Goal: Task Accomplishment & Management: Use online tool/utility

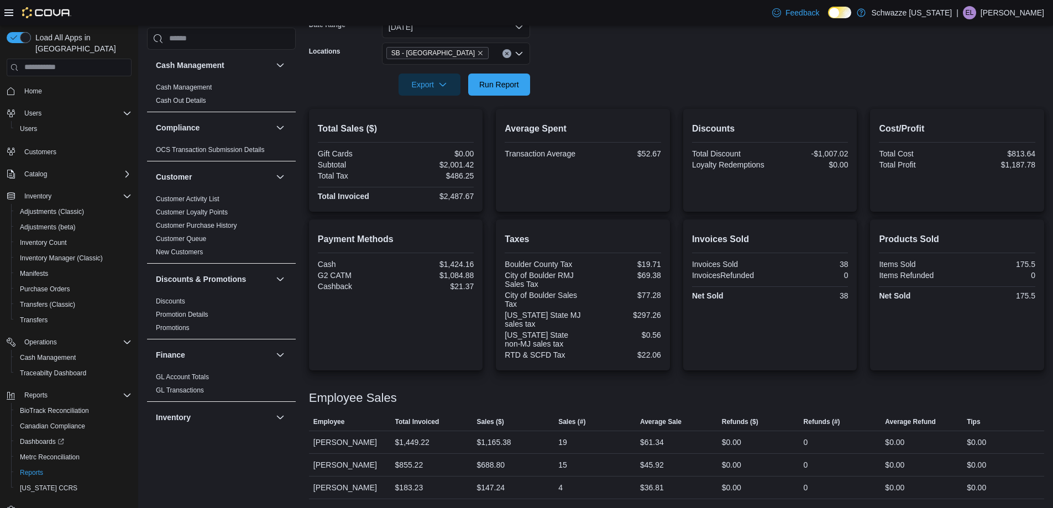
scroll to position [442, 0]
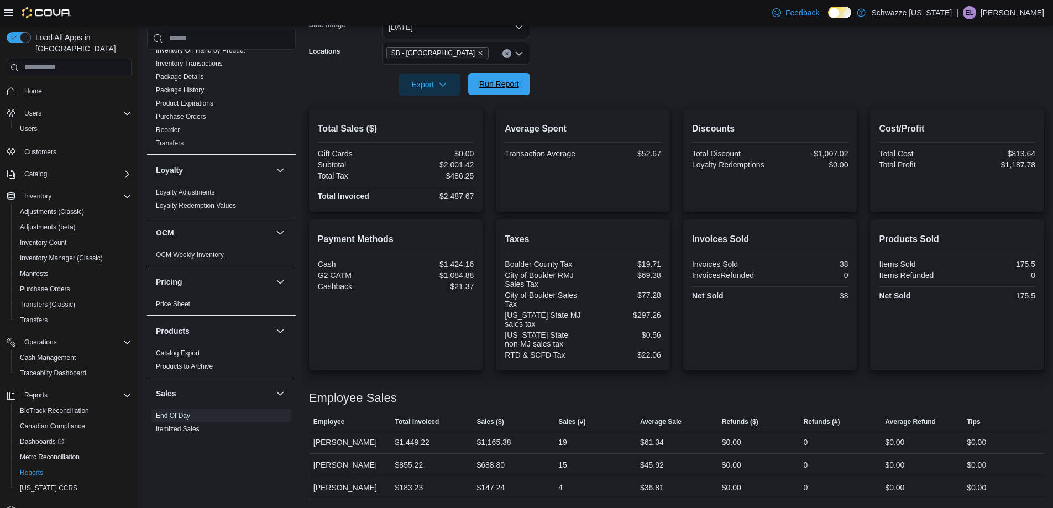
click at [509, 80] on span "Run Report" at bounding box center [499, 83] width 40 height 11
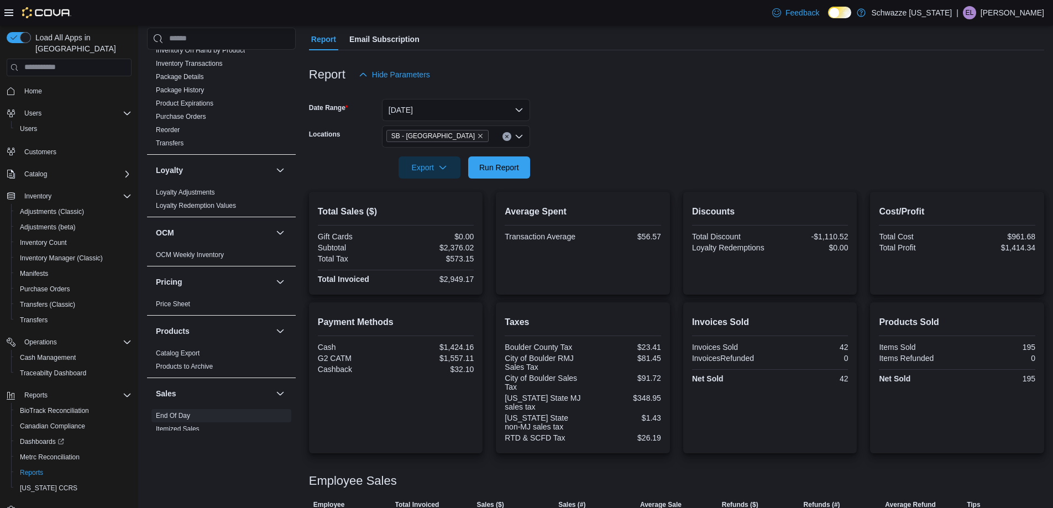
scroll to position [93, 0]
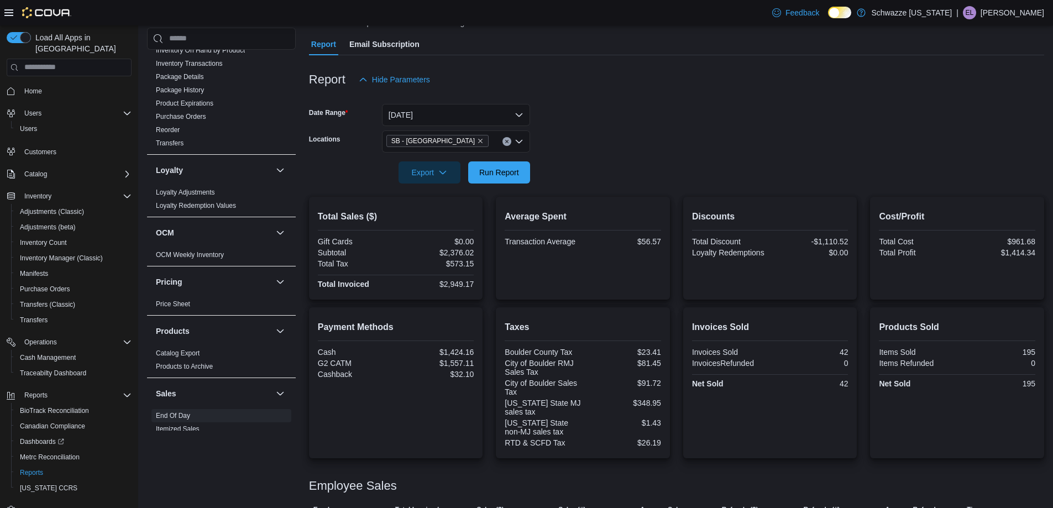
click at [468, 141] on div "SB - [GEOGRAPHIC_DATA]" at bounding box center [456, 141] width 148 height 22
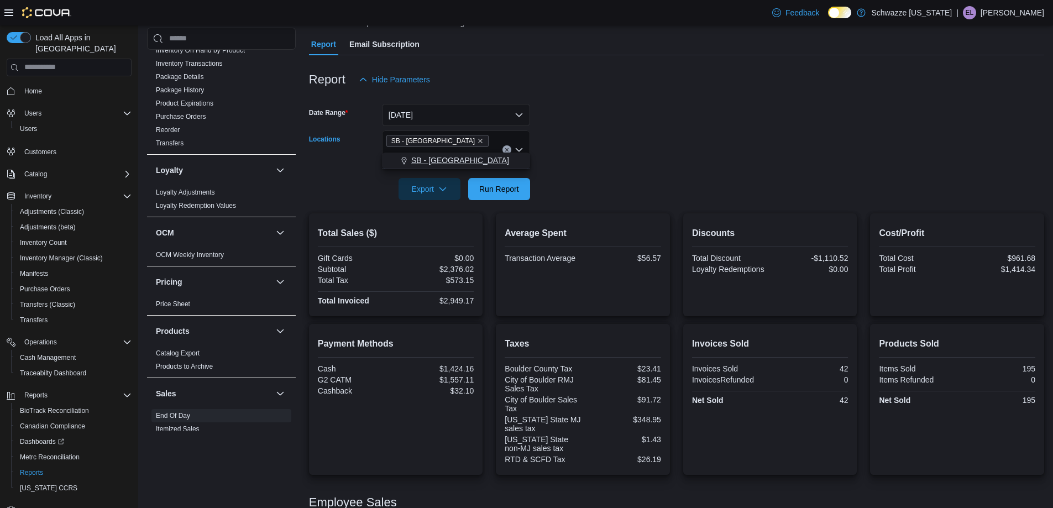
type input "***"
click at [458, 161] on span "SB - [GEOGRAPHIC_DATA]" at bounding box center [460, 160] width 98 height 11
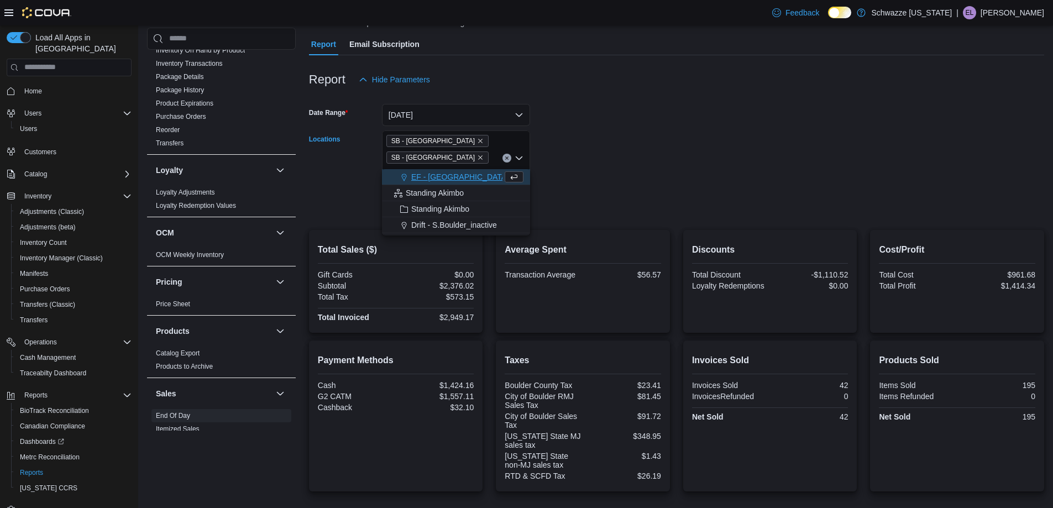
type input "*"
type input "***"
click at [451, 176] on span "SB - [GEOGRAPHIC_DATA]" at bounding box center [460, 176] width 98 height 11
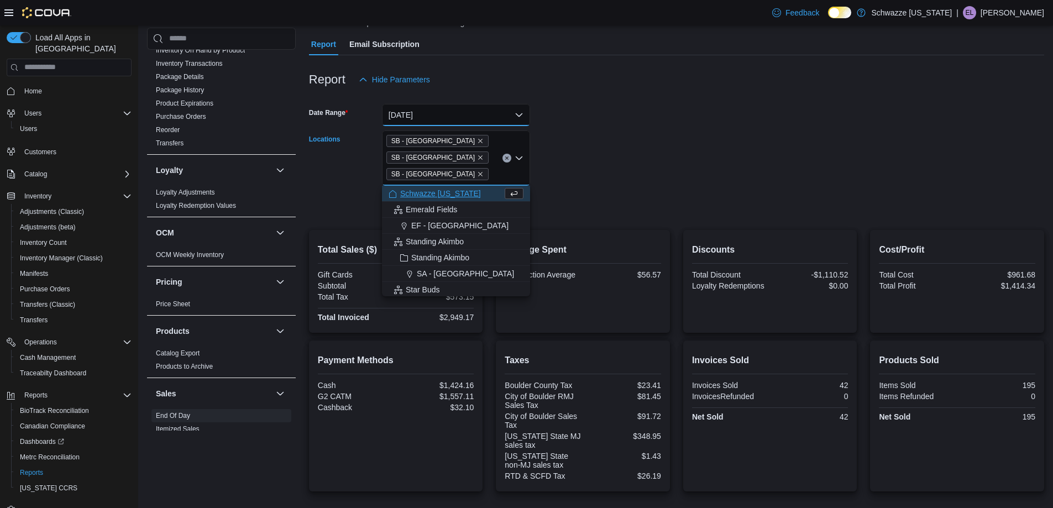
click at [507, 113] on button "[DATE]" at bounding box center [456, 115] width 148 height 22
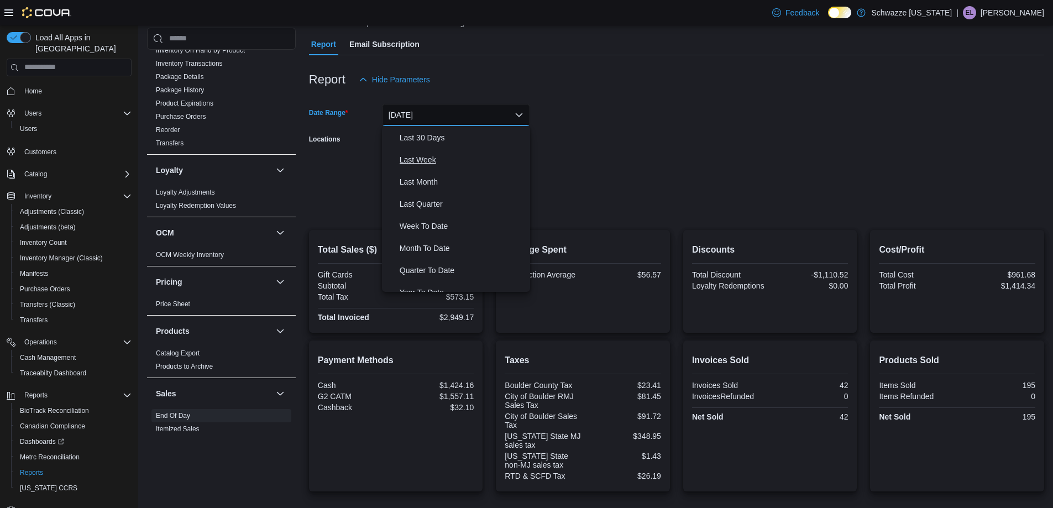
scroll to position [166, 0]
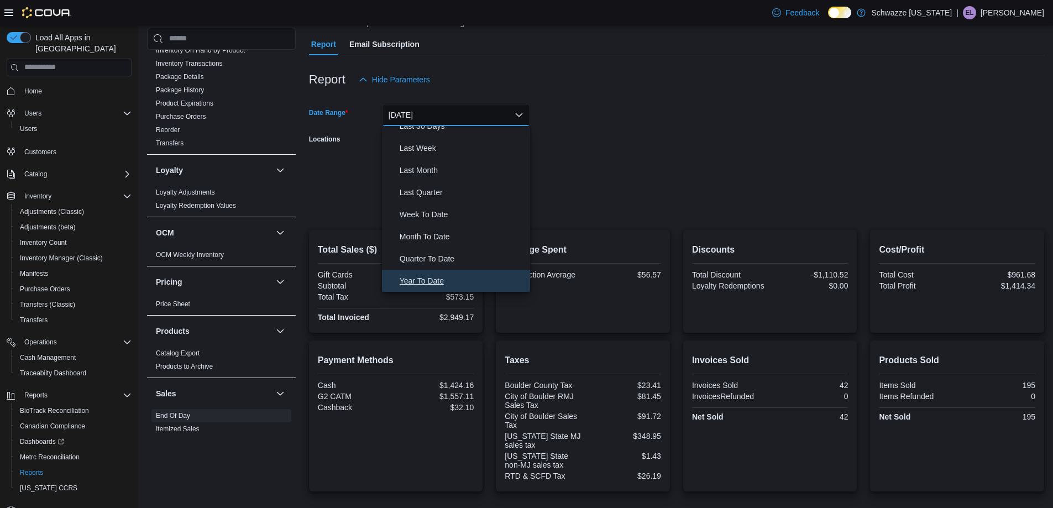
click at [434, 279] on span "Year To Date" at bounding box center [463, 280] width 126 height 13
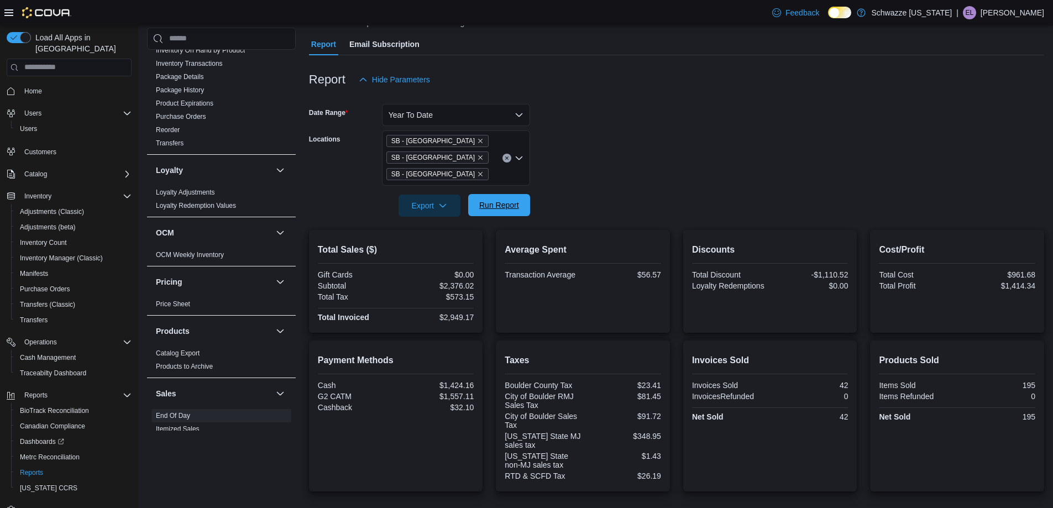
click at [493, 203] on span "Run Report" at bounding box center [499, 205] width 40 height 11
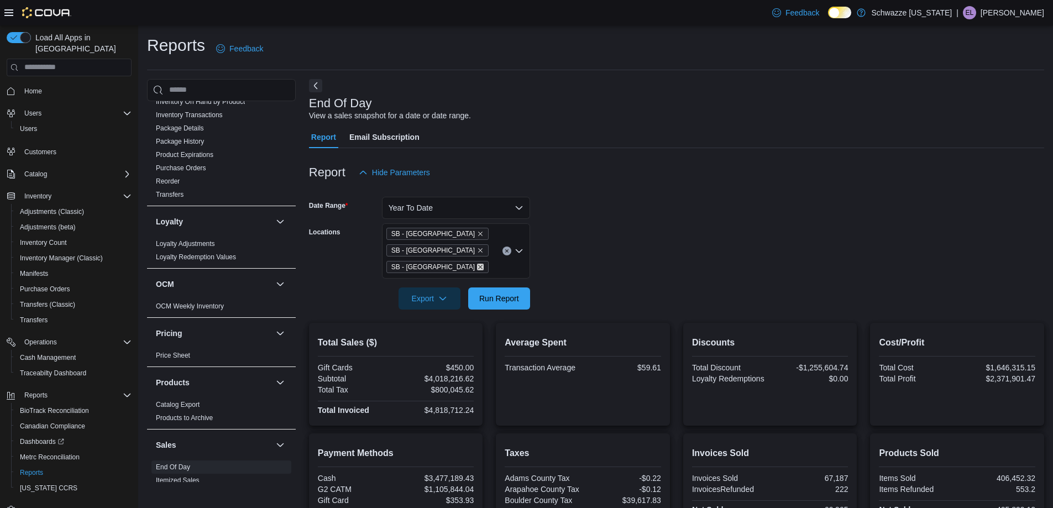
click at [477, 266] on icon "Remove SB - Louisville from selection in this group" at bounding box center [480, 267] width 7 height 7
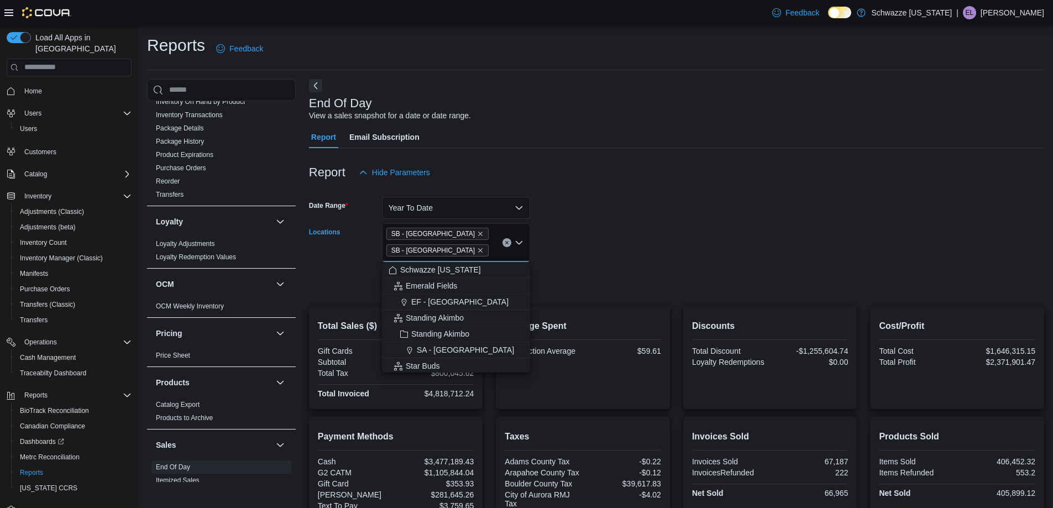
click at [443, 254] on span "SB - [GEOGRAPHIC_DATA]" at bounding box center [437, 250] width 92 height 11
click at [477, 252] on icon "Remove SB - Longmont from selection in this group" at bounding box center [480, 250] width 7 height 7
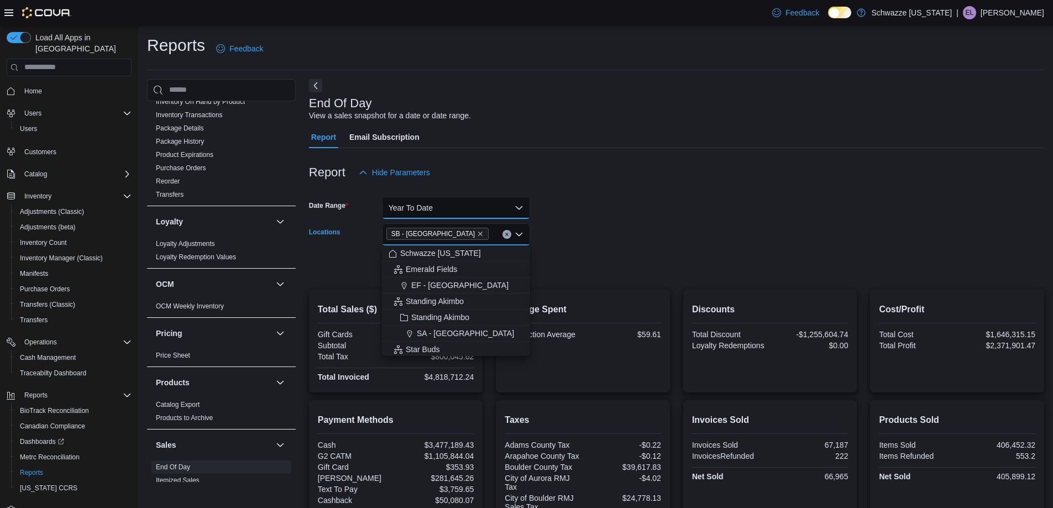
click at [468, 211] on button "Year To Date" at bounding box center [456, 208] width 148 height 22
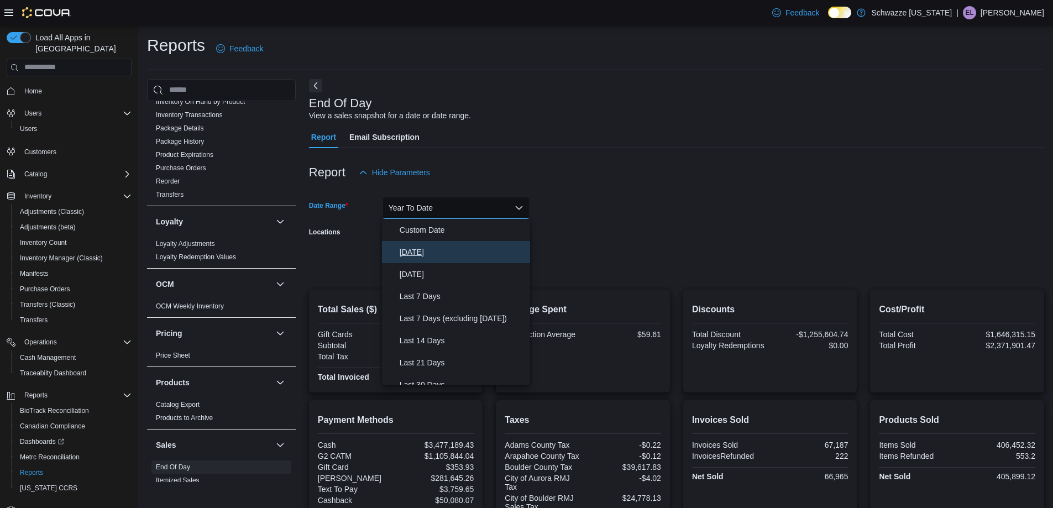
click at [433, 245] on span "[DATE]" at bounding box center [463, 251] width 126 height 13
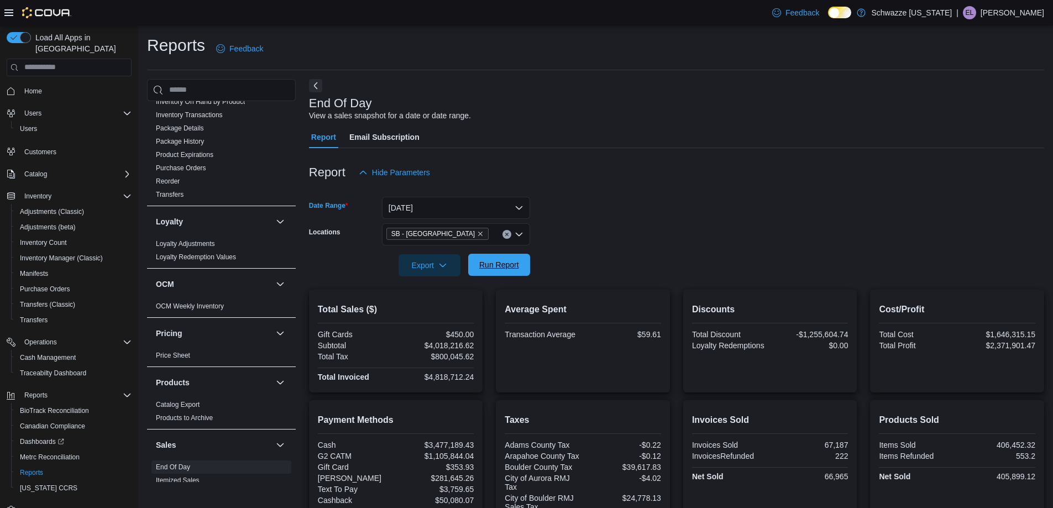
click at [498, 261] on span "Run Report" at bounding box center [499, 264] width 40 height 11
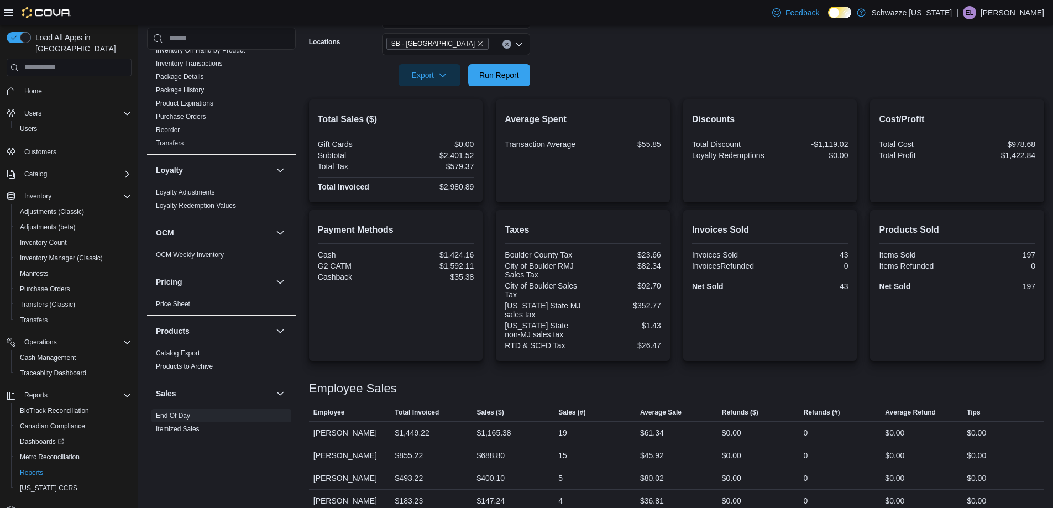
scroll to position [203, 0]
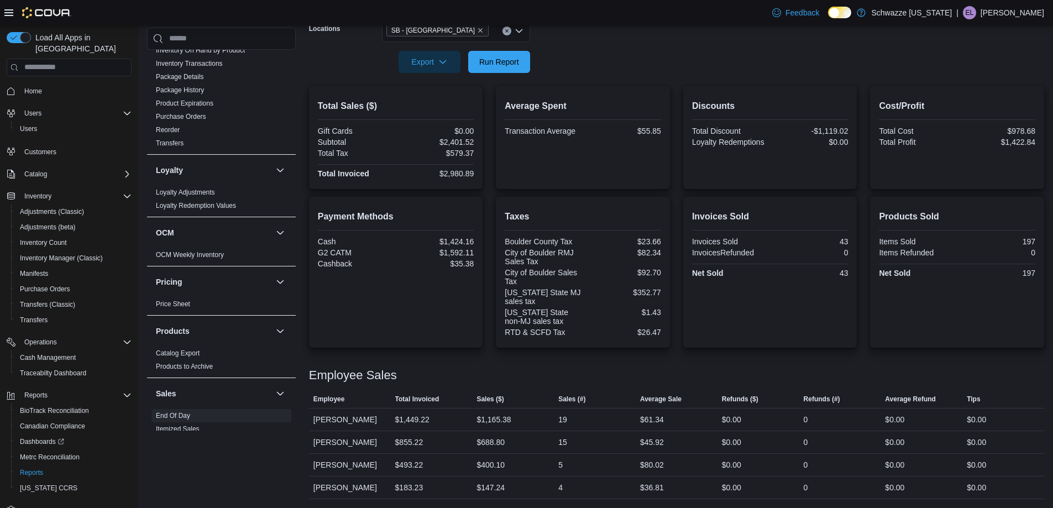
click at [453, 35] on div "SB - [GEOGRAPHIC_DATA]" at bounding box center [456, 31] width 148 height 22
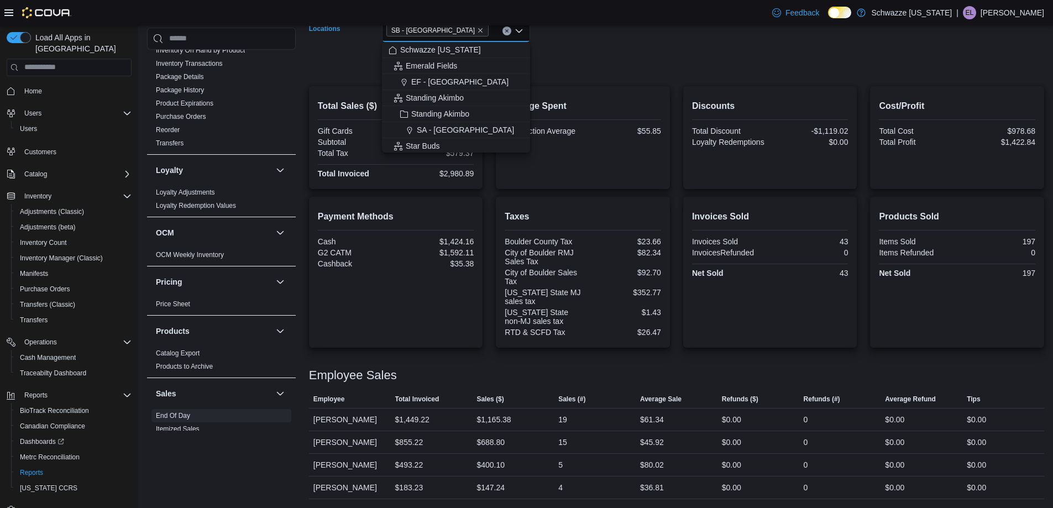
type input "*"
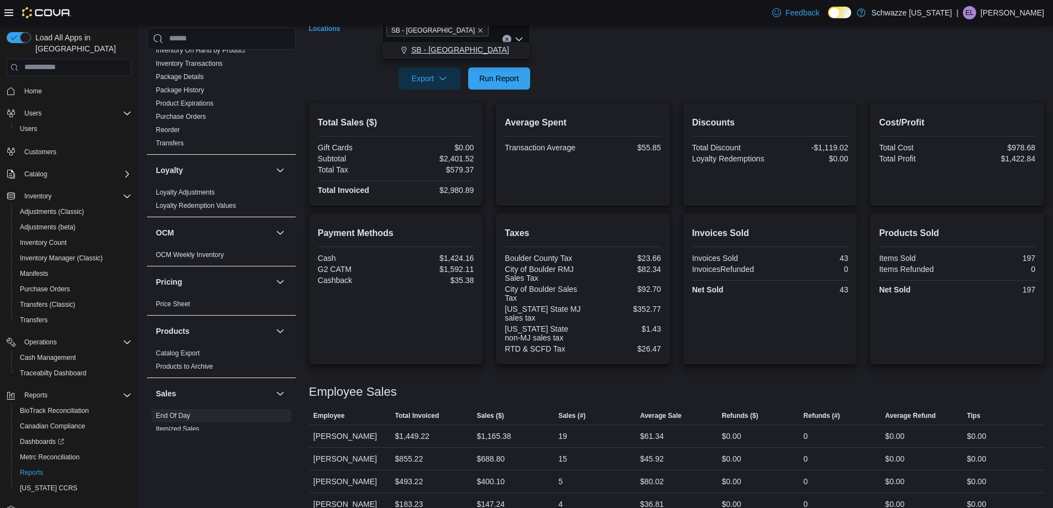
type input "***"
click at [451, 49] on span "SB - [GEOGRAPHIC_DATA]" at bounding box center [460, 49] width 98 height 11
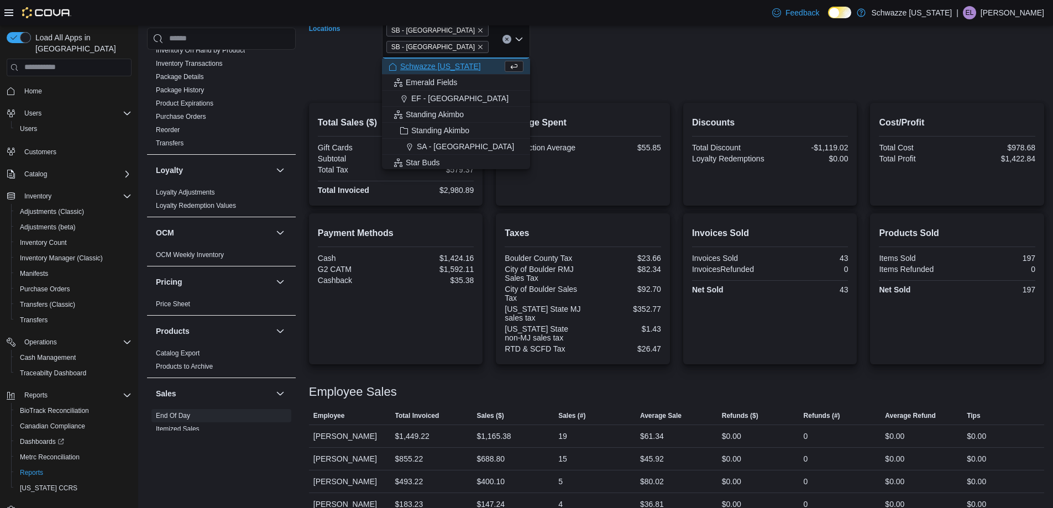
click at [578, 60] on div at bounding box center [676, 63] width 735 height 9
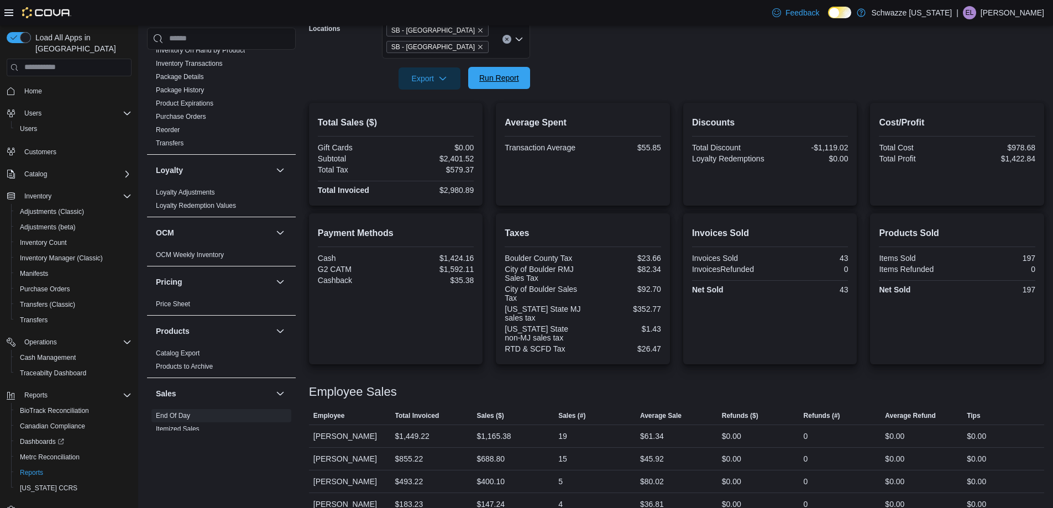
click at [520, 77] on span "Run Report" at bounding box center [499, 78] width 49 height 22
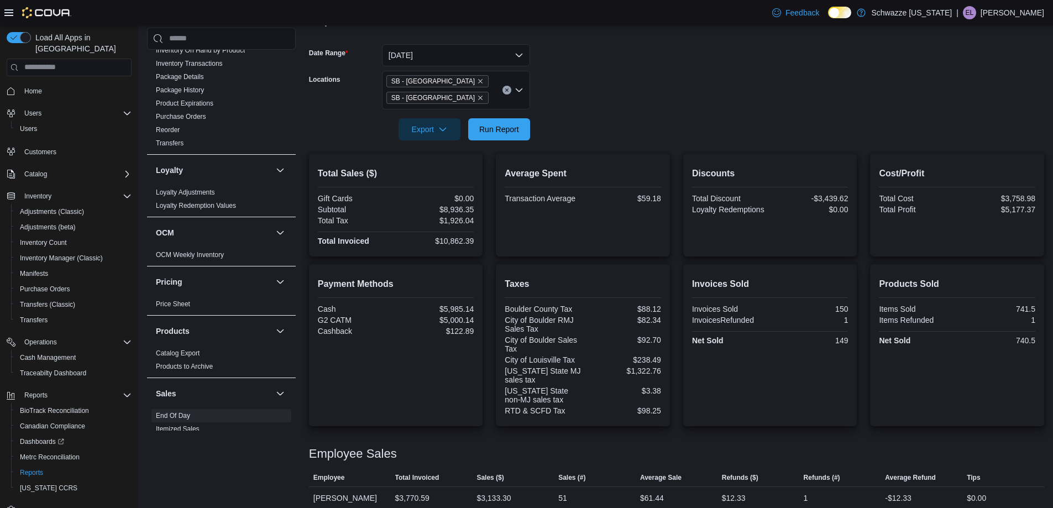
scroll to position [146, 0]
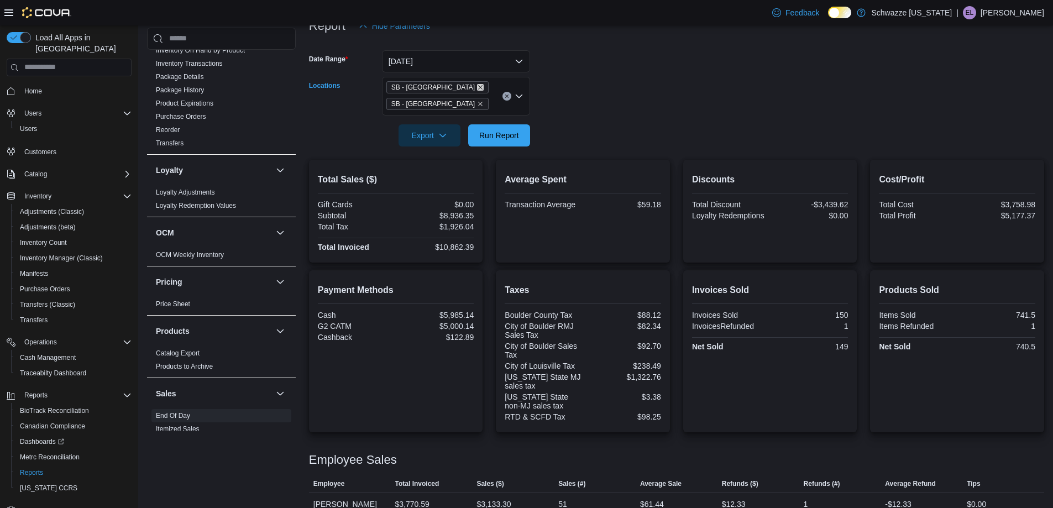
click at [477, 88] on icon "Remove SB - Boulder from selection in this group" at bounding box center [480, 87] width 7 height 7
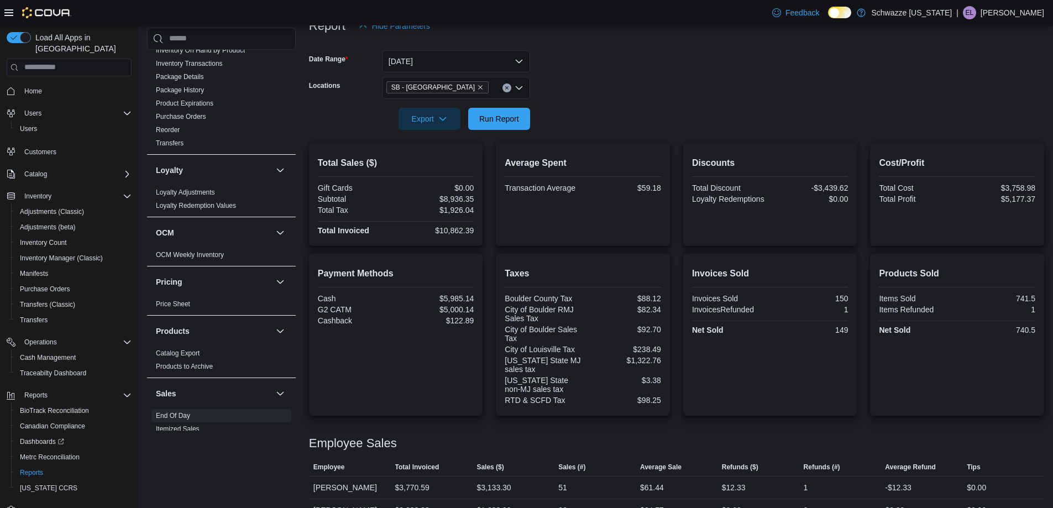
click at [582, 86] on form "Date Range [DATE] Locations SB - [GEOGRAPHIC_DATA] Export Run Report" at bounding box center [676, 83] width 735 height 93
click at [502, 116] on span "Run Report" at bounding box center [499, 118] width 40 height 11
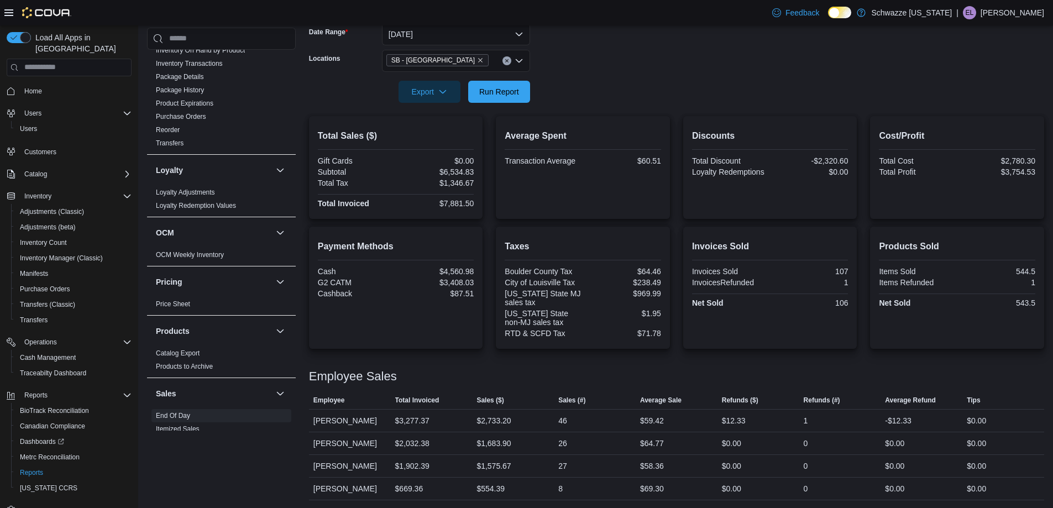
scroll to position [188, 0]
click at [488, 85] on span "Run Report" at bounding box center [499, 90] width 40 height 11
